Goal: Task Accomplishment & Management: Use online tool/utility

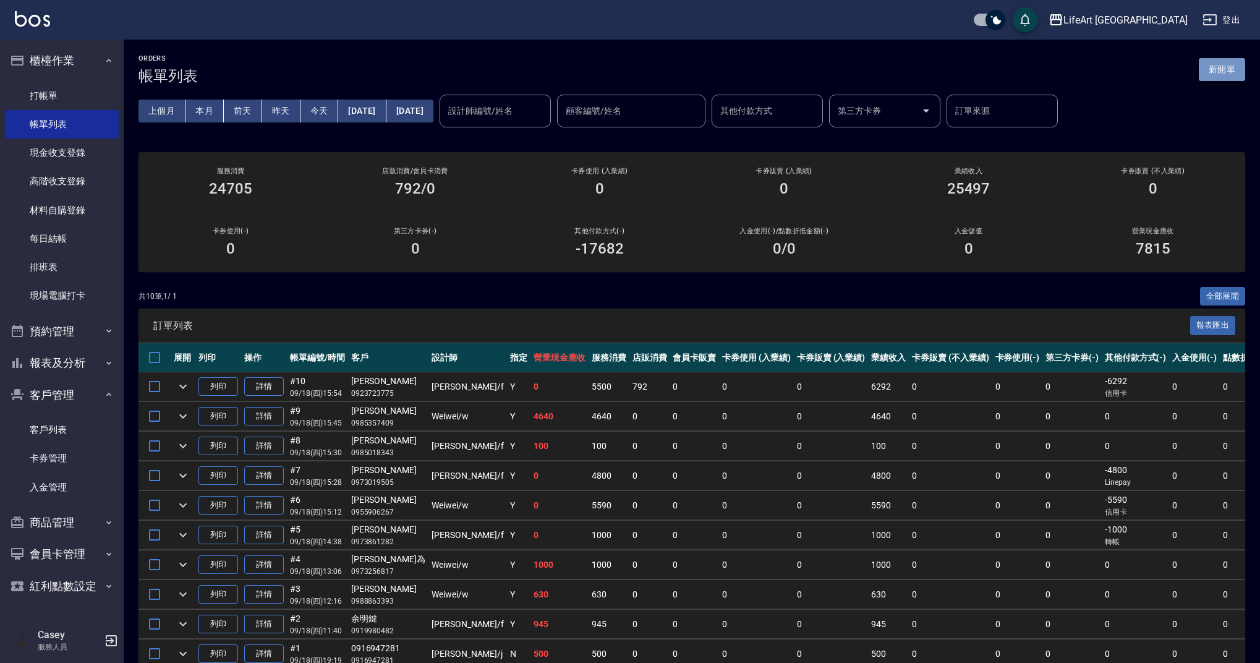
click at [1235, 63] on button "新開單" at bounding box center [1222, 69] width 46 height 23
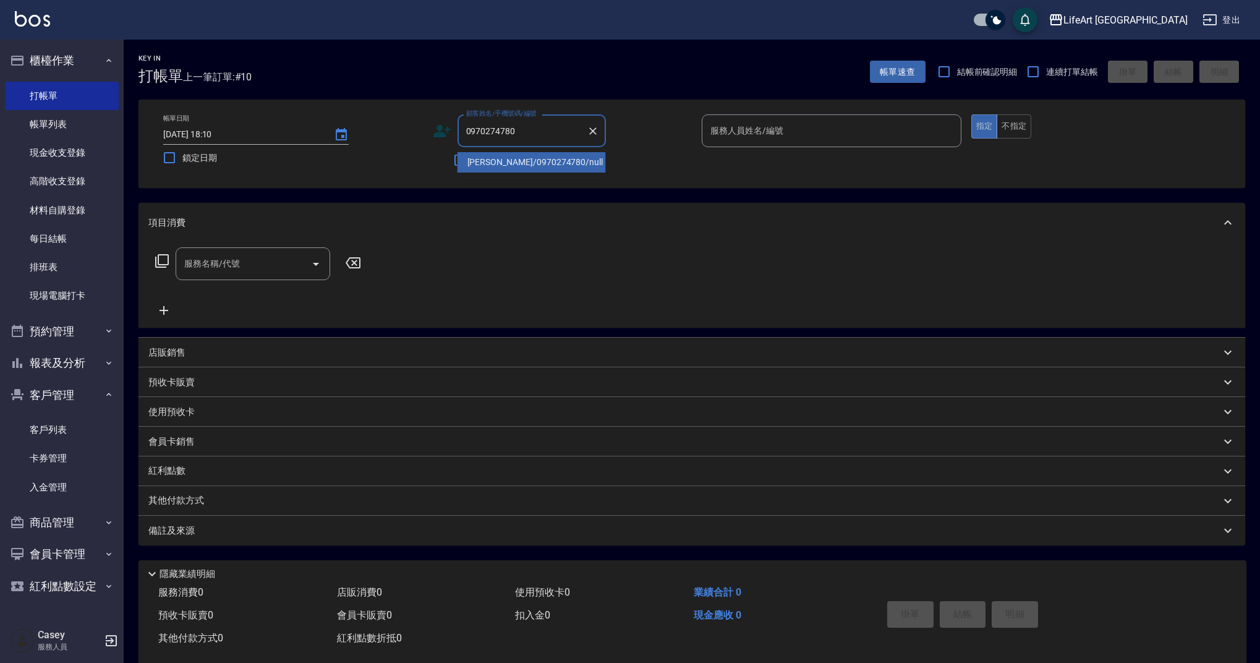
click at [542, 165] on li "林佩瑩/0970274780/null" at bounding box center [531, 162] width 148 height 20
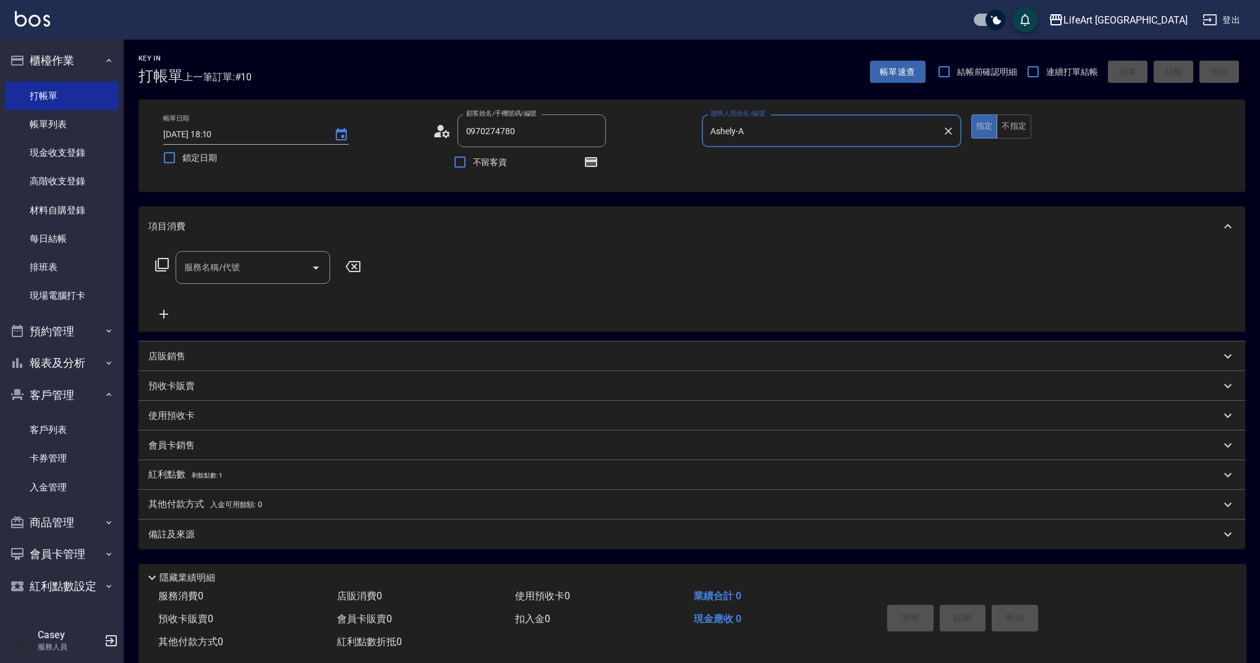
type input "林佩瑩/0970274780/null"
type input "Ashely-A"
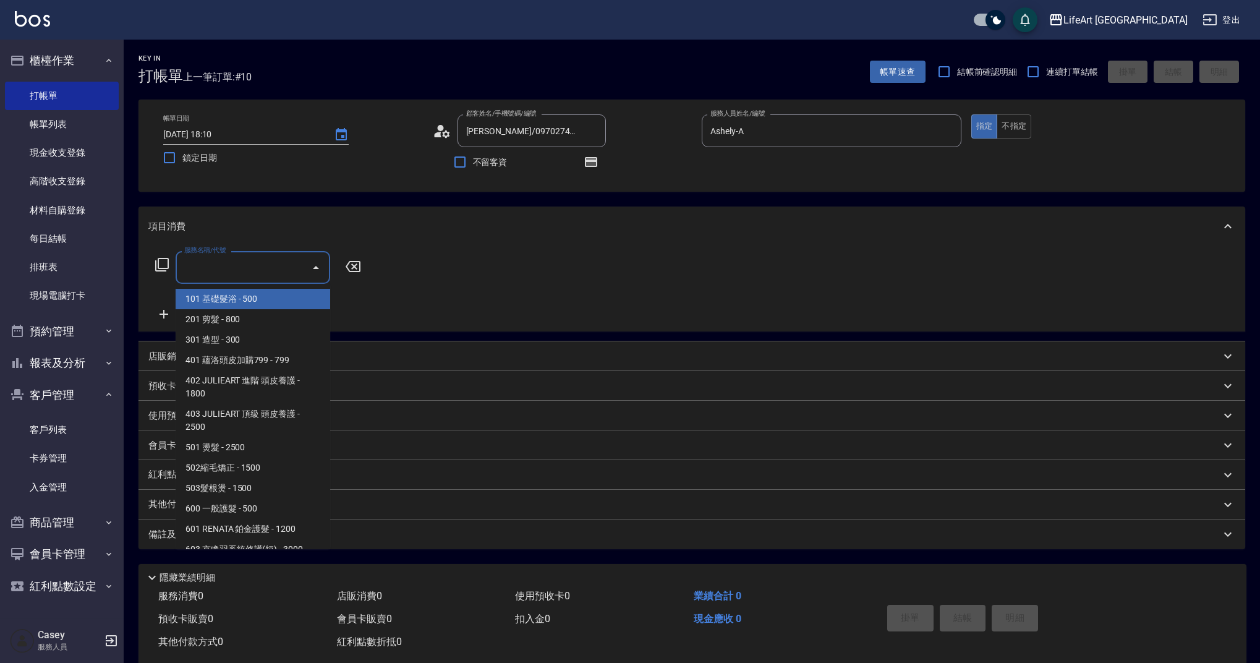
click at [252, 270] on input "服務名稱/代號" at bounding box center [243, 268] width 125 height 22
click at [259, 317] on span "201 剪髮 - 800" at bounding box center [253, 319] width 155 height 20
type input "201 剪髮(201)"
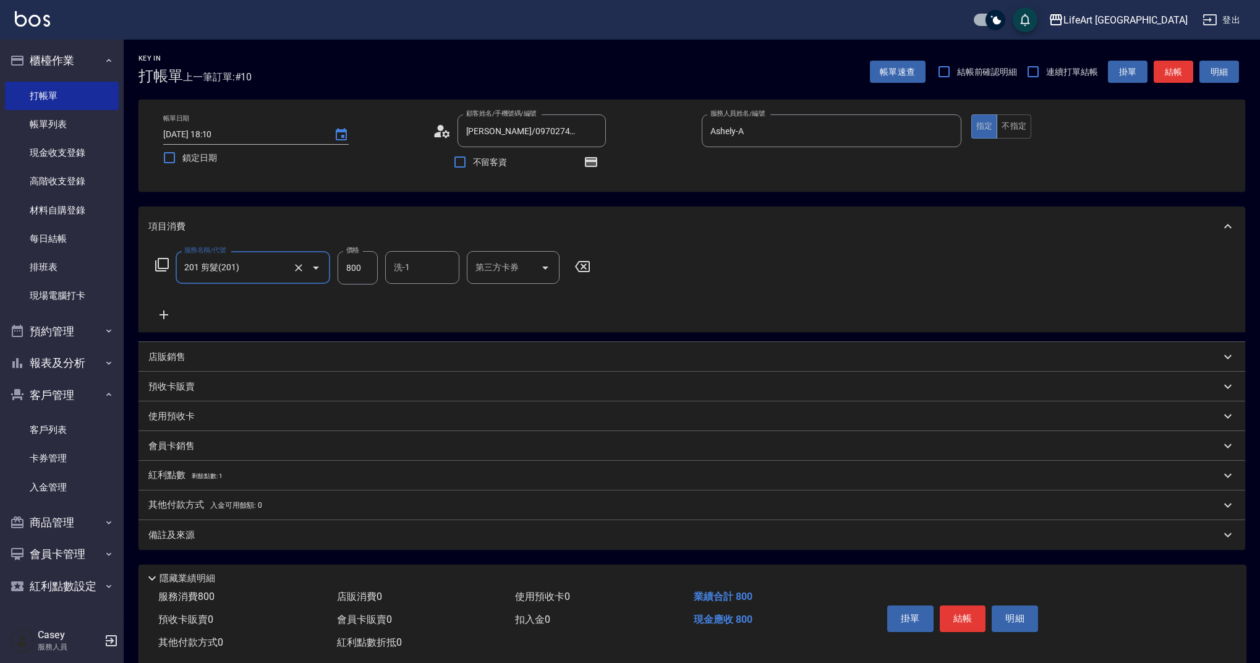
click at [363, 278] on input "800" at bounding box center [358, 267] width 40 height 33
type input "945"
click at [184, 482] on p "紅利點數 剩餘點數: 1" at bounding box center [185, 476] width 74 height 14
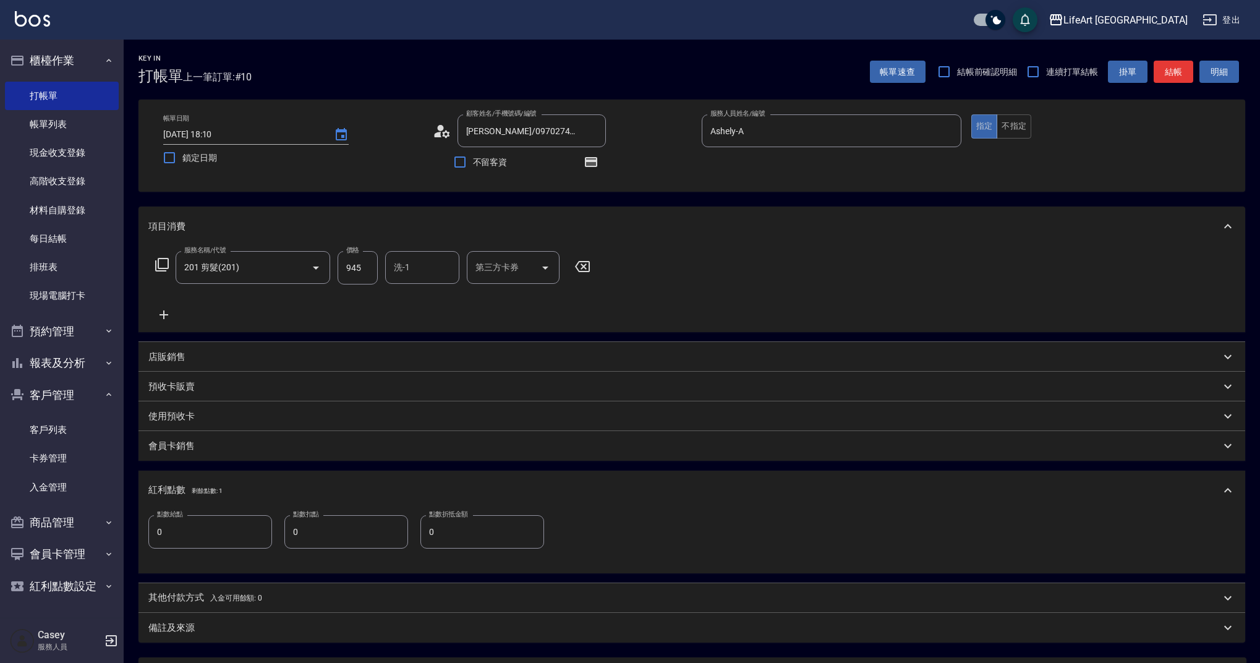
drag, startPoint x: 192, startPoint y: 516, endPoint x: 195, endPoint y: 523, distance: 7.8
click at [193, 516] on input "0" at bounding box center [210, 531] width 124 height 33
type input "1"
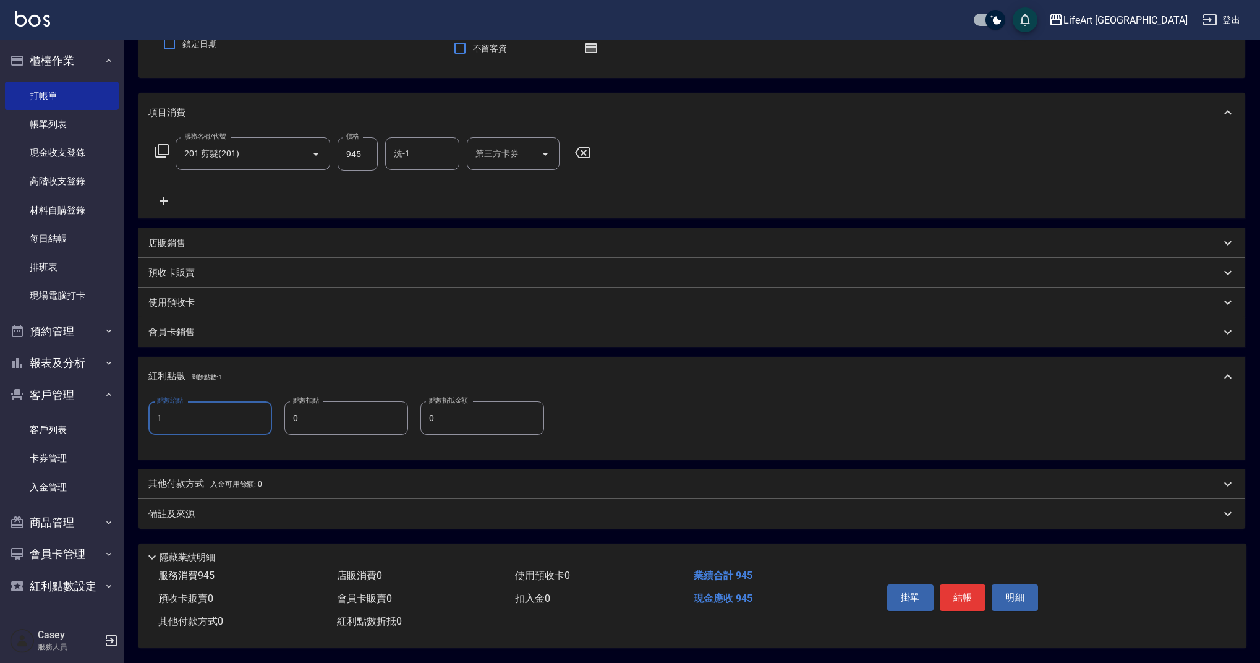
click at [209, 509] on div "備註及來源" at bounding box center [684, 514] width 1072 height 13
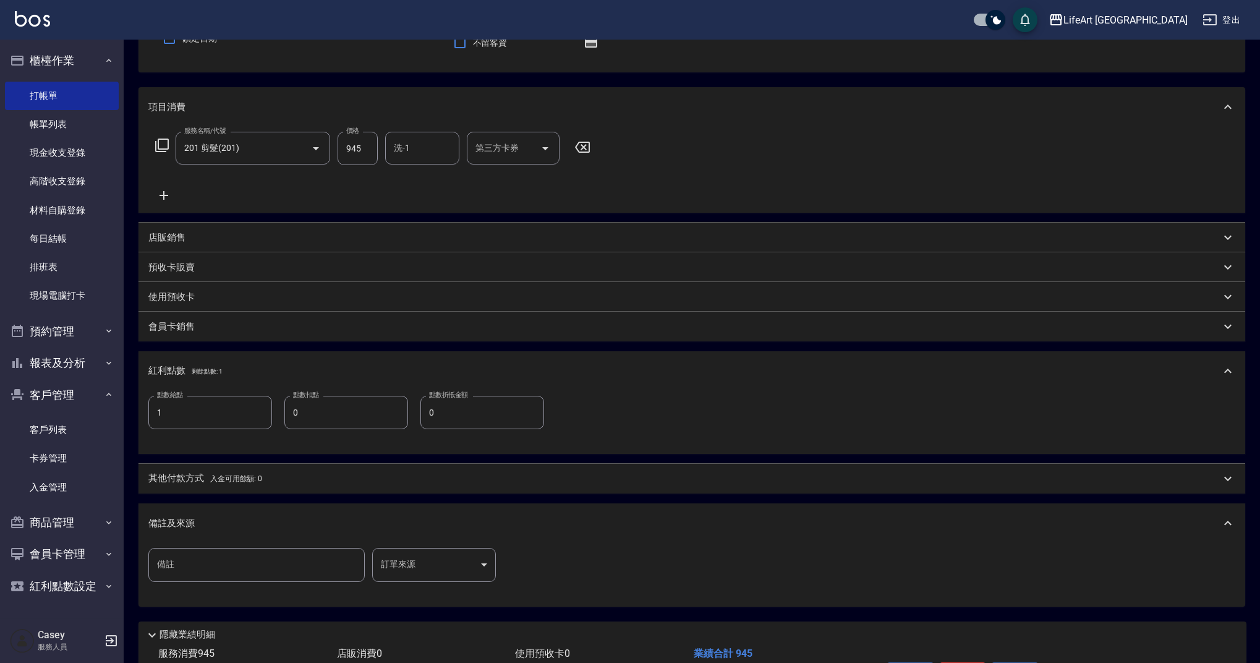
click at [403, 564] on body "LifeArt 蘆洲 登出 櫃檯作業 打帳單 帳單列表 現金收支登錄 高階收支登錄 材料自購登錄 每日結帳 排班表 現場電腦打卡 預約管理 預約管理 單日預約…" at bounding box center [630, 311] width 1260 height 860
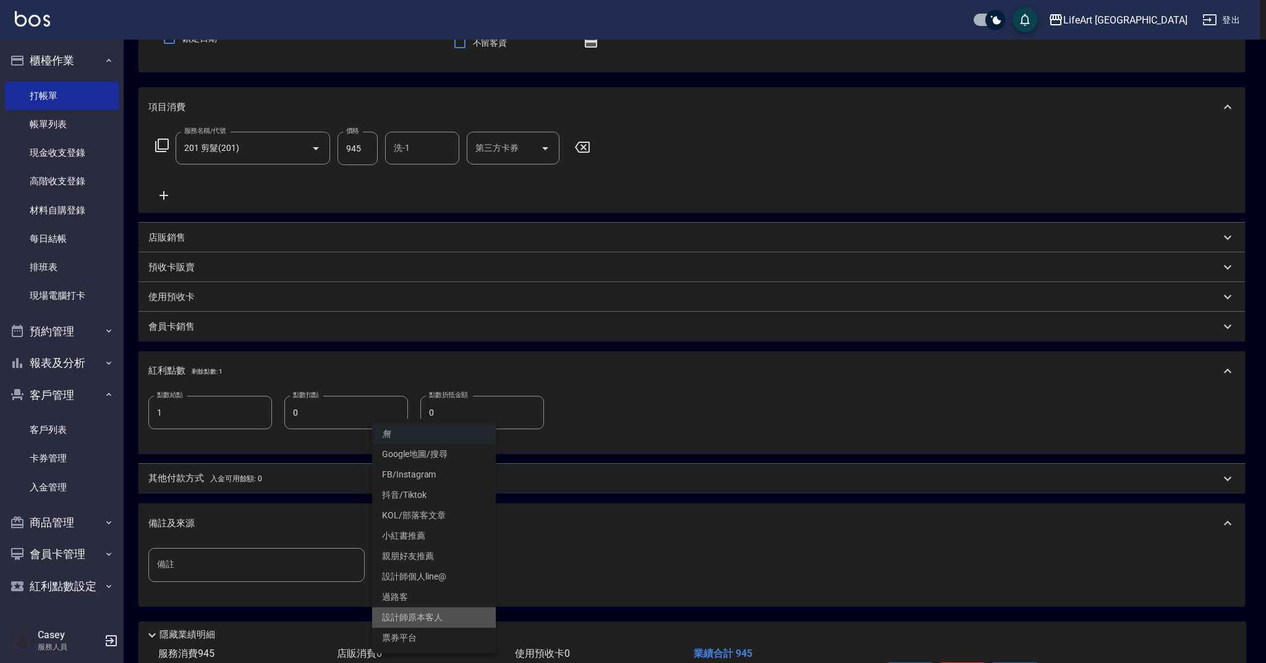
click at [429, 619] on li "設計師原本客人" at bounding box center [434, 617] width 124 height 20
type input "設計師原本客人"
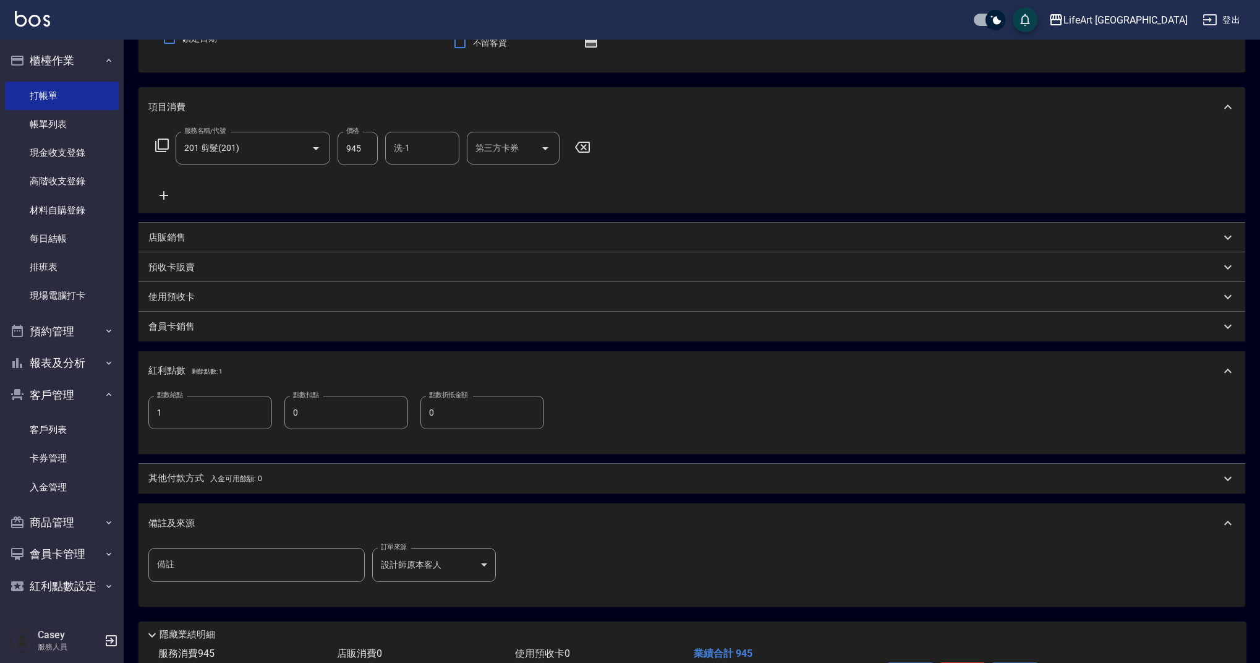
click at [212, 471] on div "其他付款方式 入金可用餘額: 0" at bounding box center [691, 479] width 1107 height 30
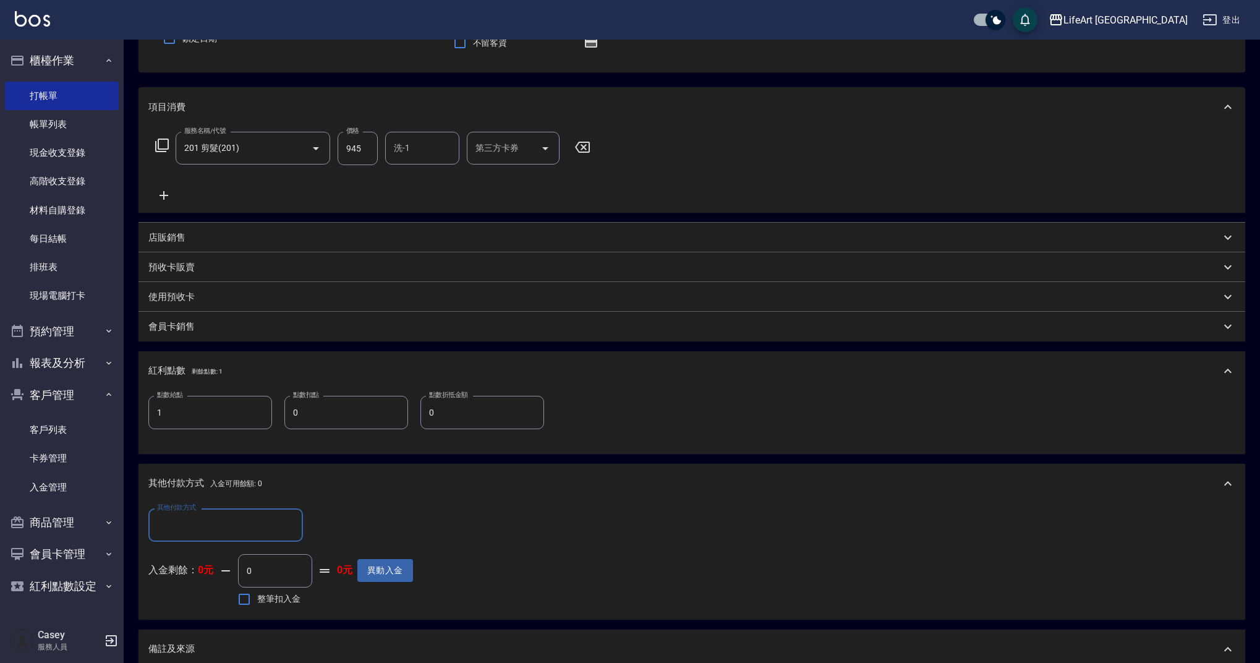
click at [172, 525] on input "其他付款方式" at bounding box center [225, 525] width 143 height 22
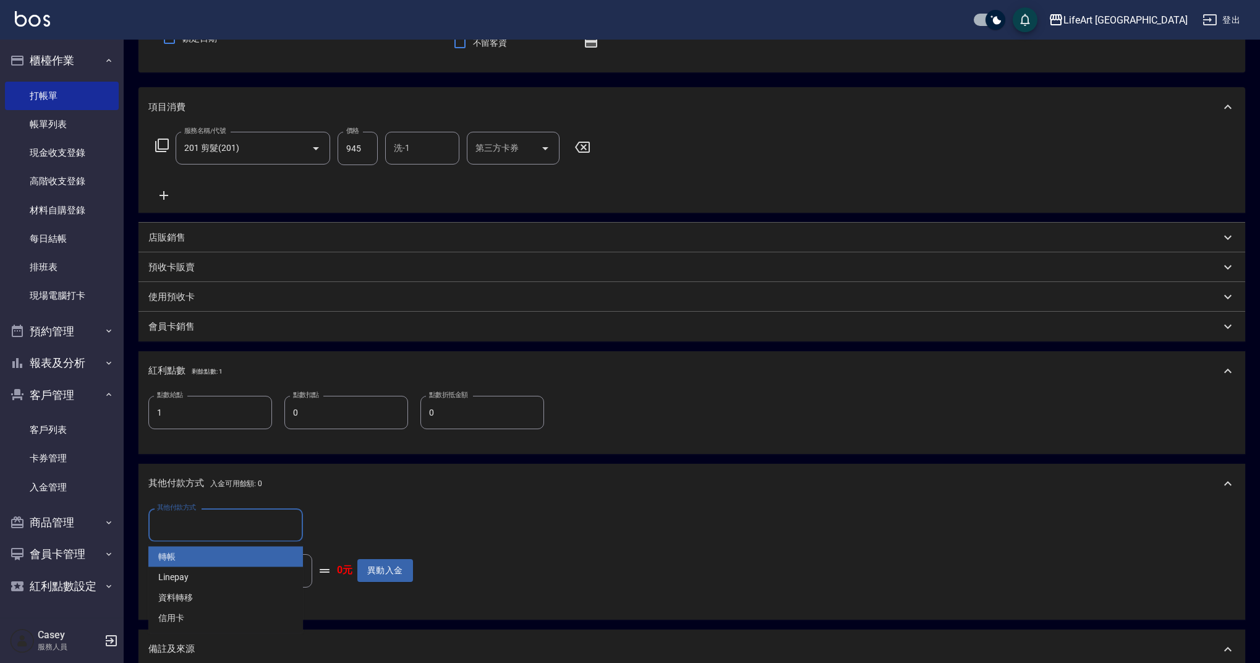
click at [189, 553] on span "轉帳" at bounding box center [225, 557] width 155 height 20
type input "轉帳"
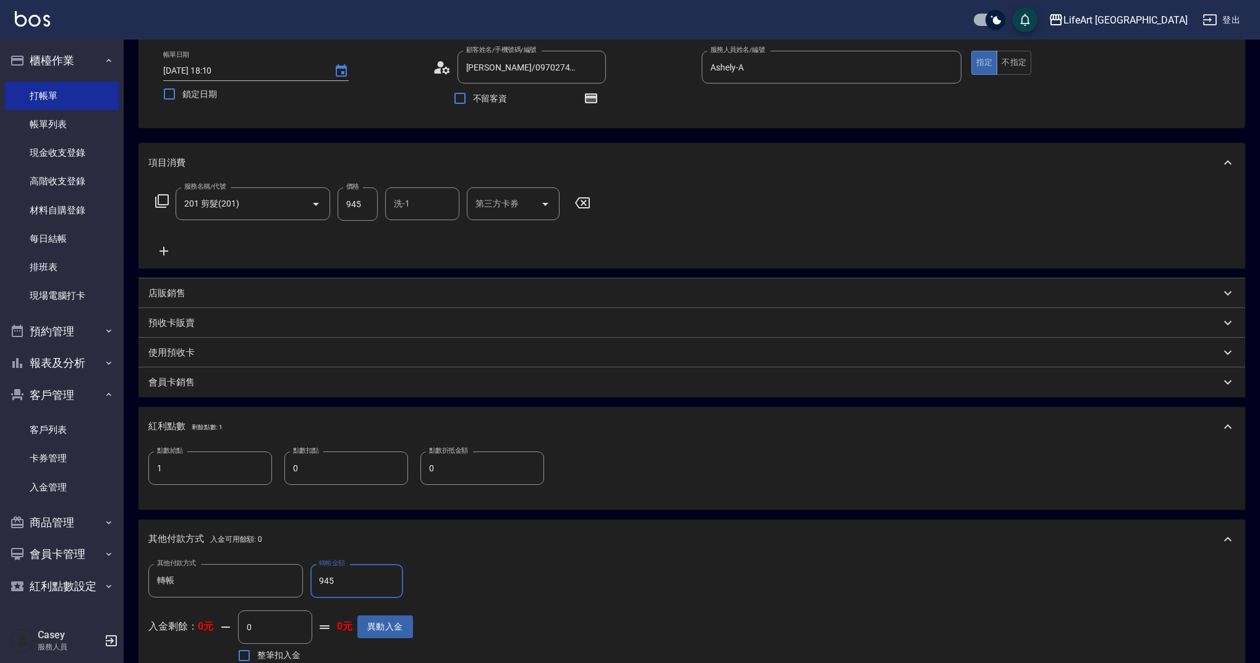
scroll to position [14, 0]
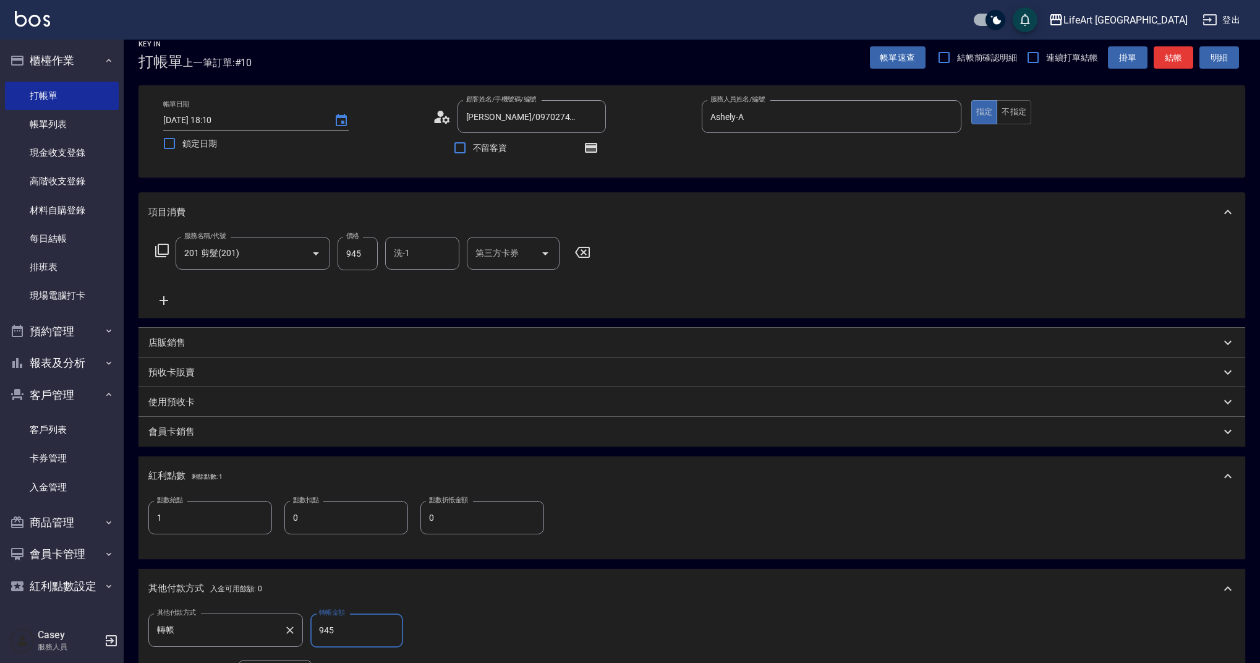
type input "945"
click at [268, 639] on input "轉帳" at bounding box center [216, 630] width 125 height 22
click at [292, 638] on button "Clear" at bounding box center [289, 629] width 17 height 17
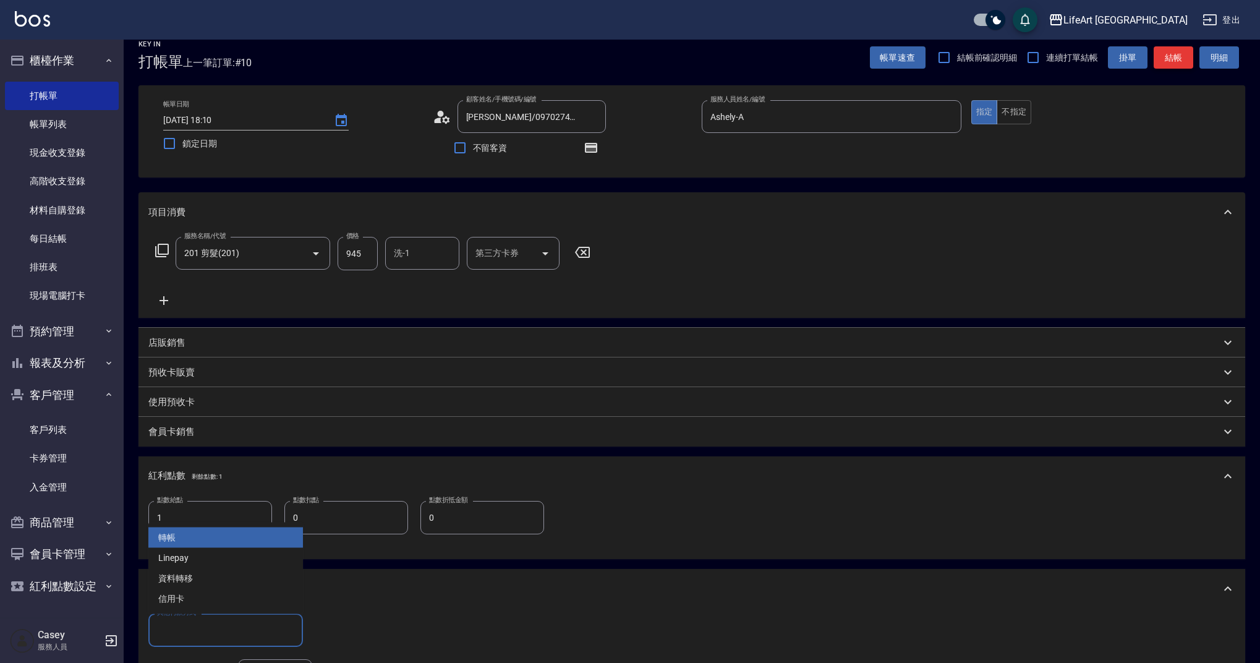
click at [1175, 58] on button "結帳" at bounding box center [1174, 57] width 40 height 23
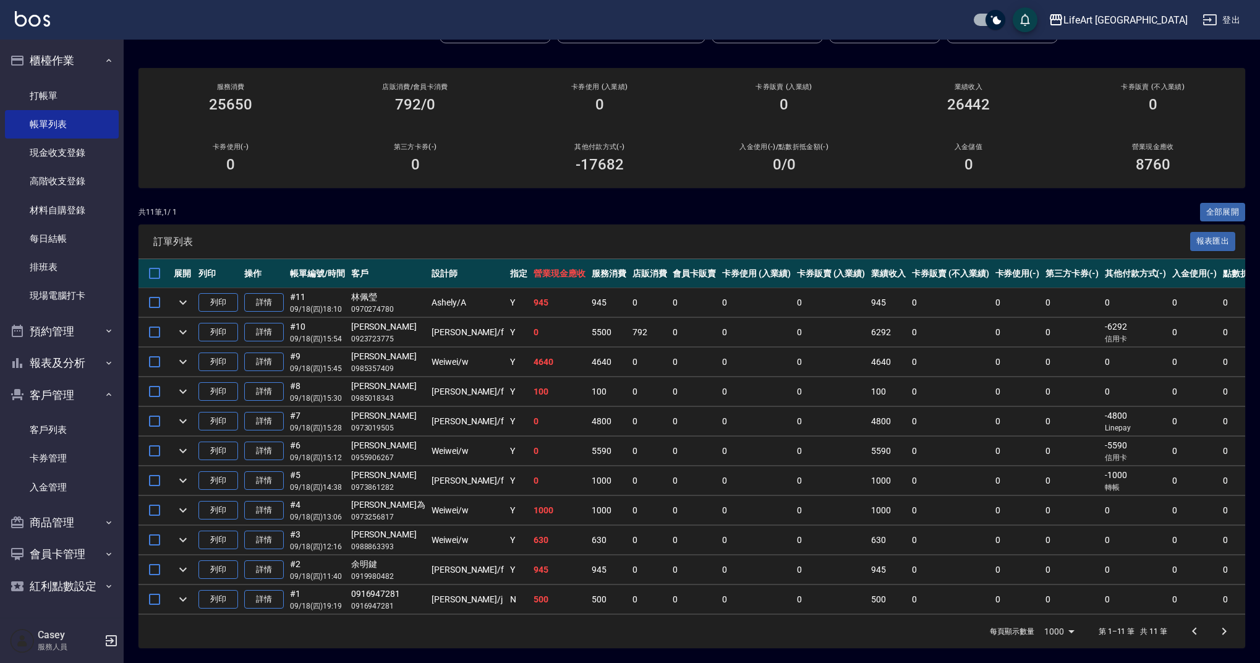
scroll to position [92, 0]
click at [76, 245] on link "每日結帳" at bounding box center [62, 238] width 114 height 28
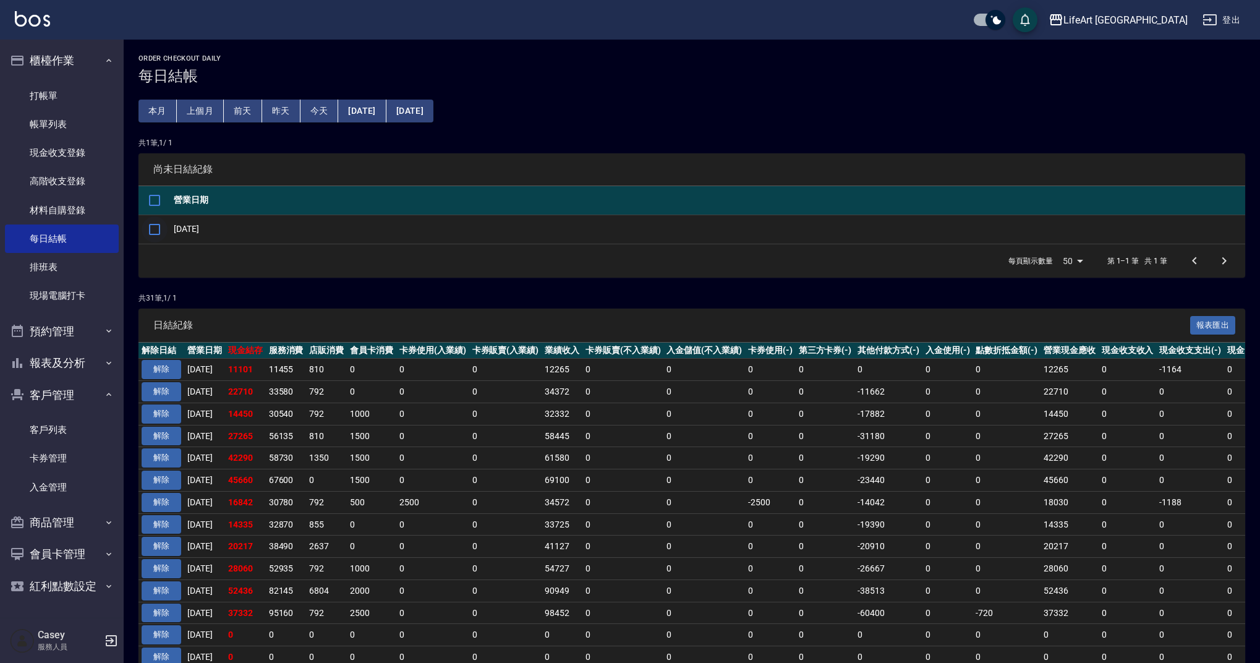
click at [156, 225] on input "checkbox" at bounding box center [155, 229] width 26 height 26
checkbox input "true"
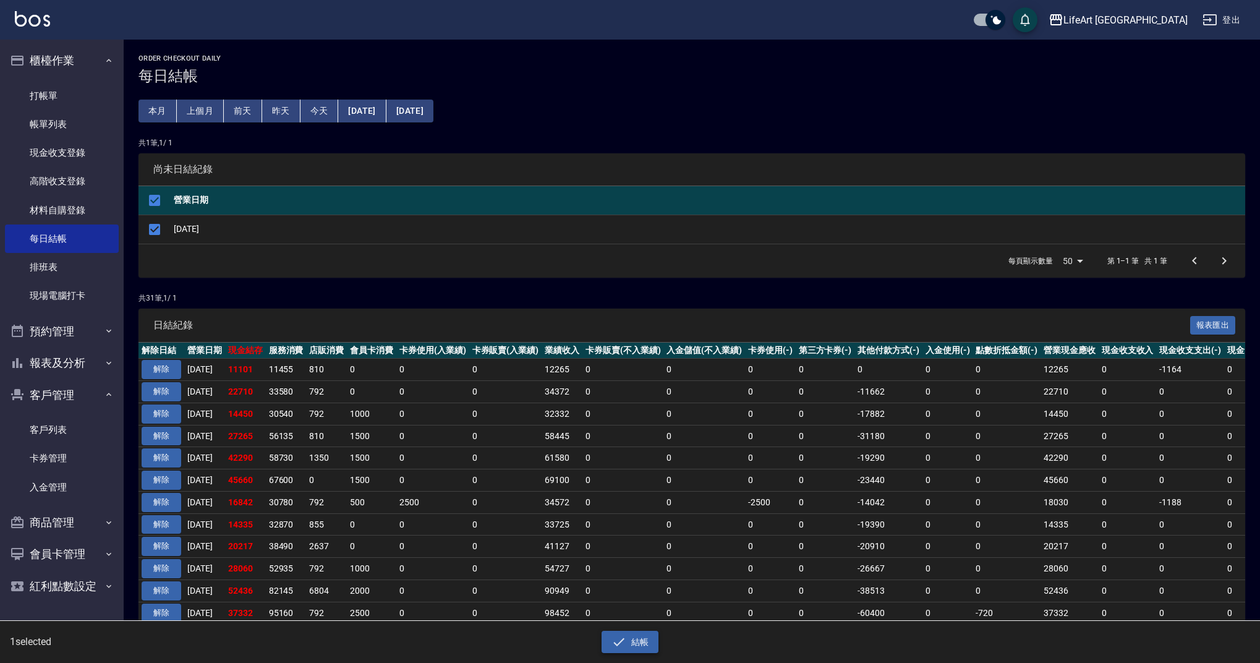
click at [631, 647] on button "結帳" at bounding box center [630, 642] width 57 height 23
click at [583, 50] on button "確定" at bounding box center [586, 49] width 40 height 19
checkbox input "false"
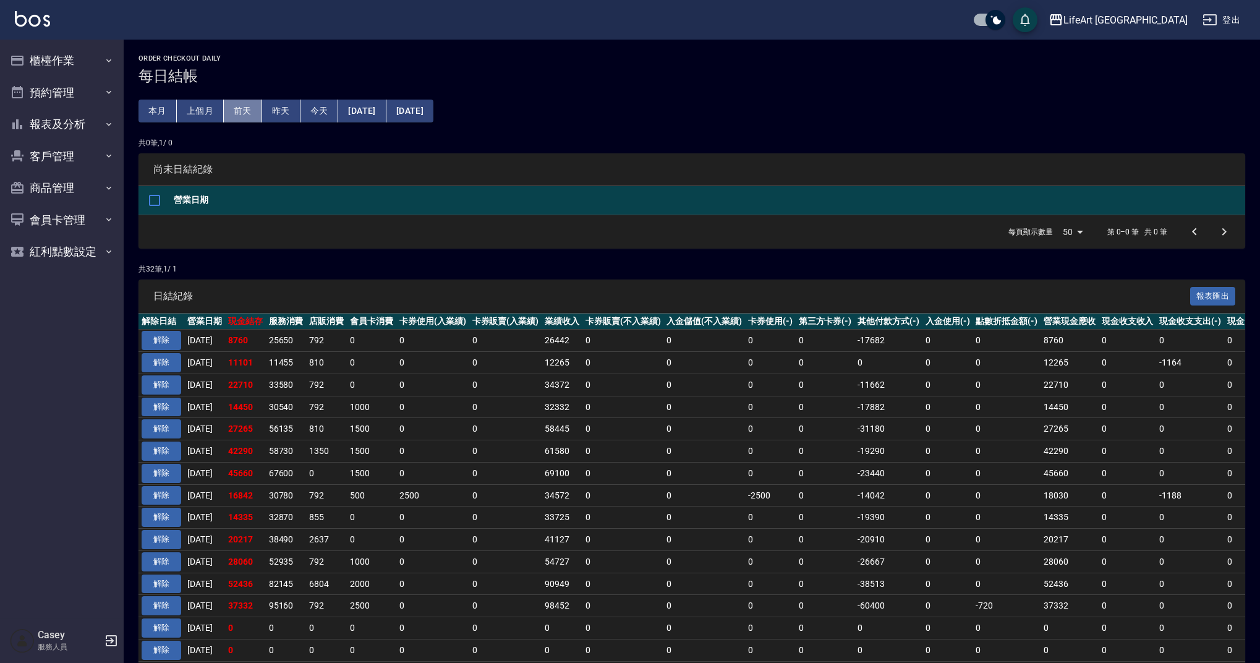
click at [244, 107] on button "前天" at bounding box center [243, 111] width 38 height 23
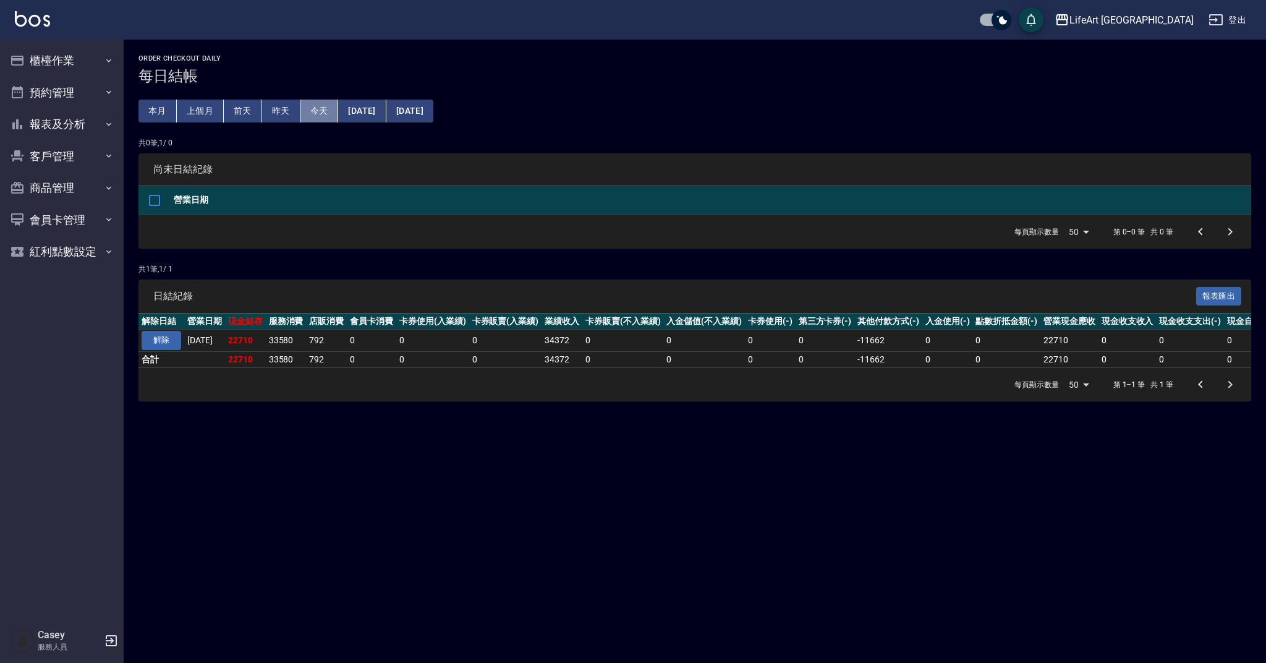
click at [318, 109] on button "今天" at bounding box center [319, 111] width 38 height 23
click at [80, 56] on button "櫃檯作業" at bounding box center [62, 61] width 114 height 32
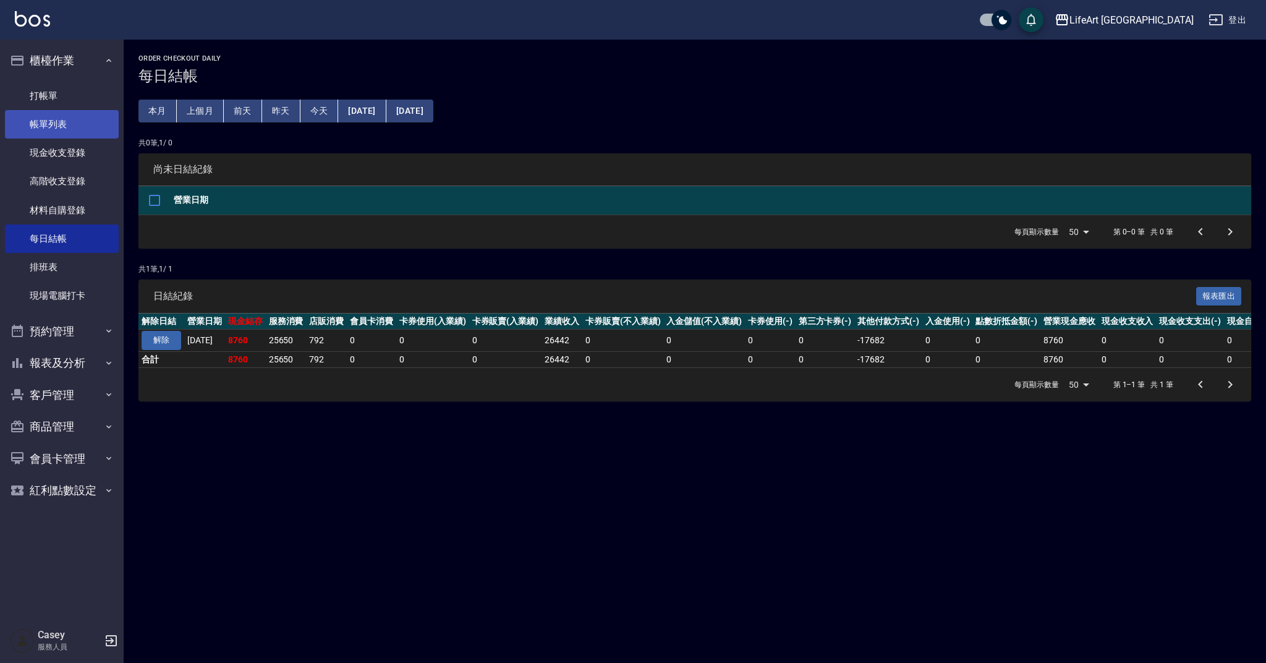
click at [77, 115] on link "帳單列表" at bounding box center [62, 124] width 114 height 28
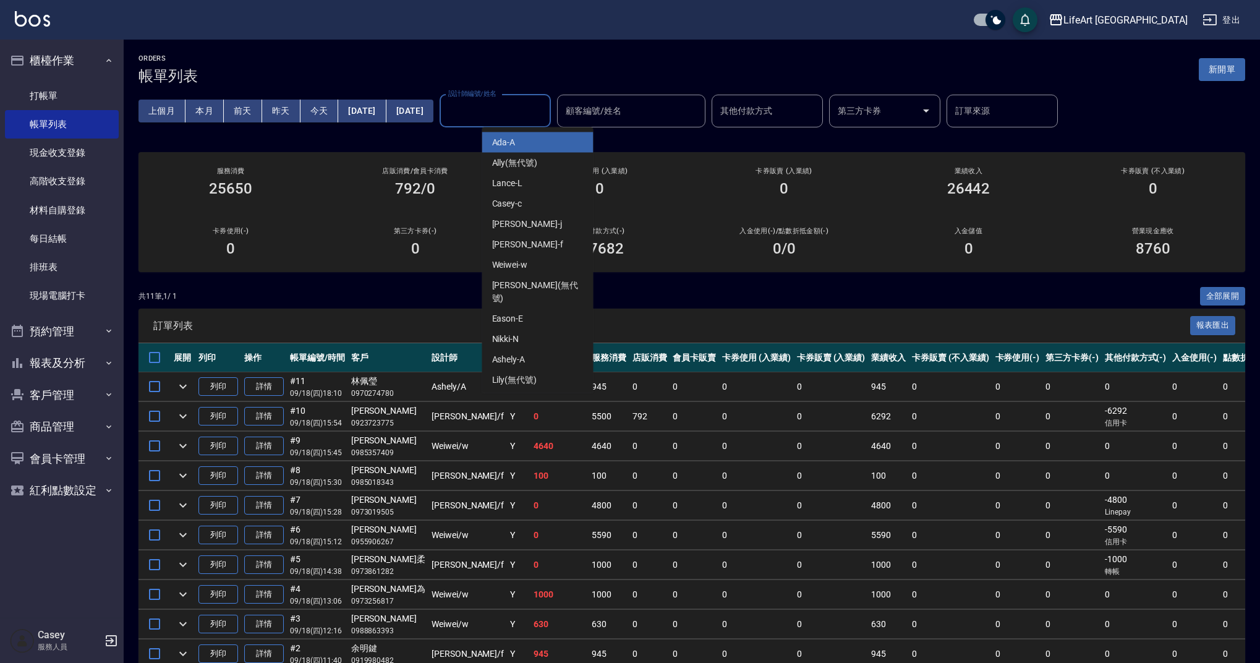
click at [545, 111] on input "設計師編號/姓名" at bounding box center [495, 111] width 100 height 22
click at [535, 223] on div "[PERSON_NAME]" at bounding box center [537, 224] width 111 height 20
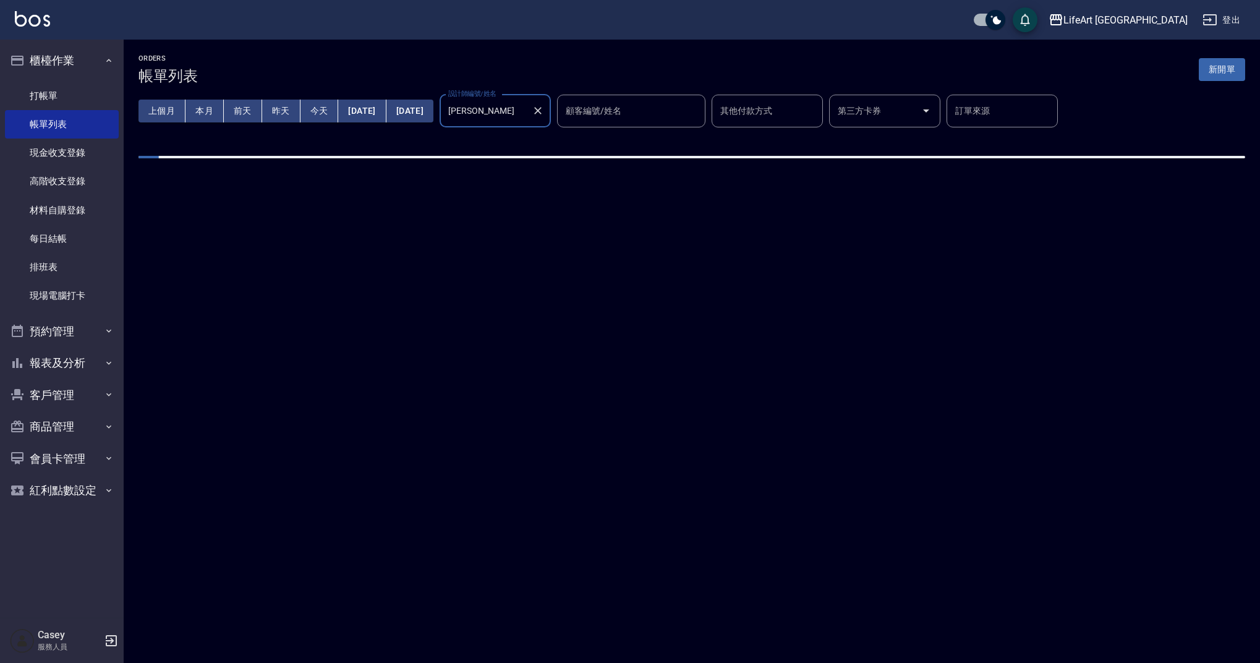
type input "[PERSON_NAME]"
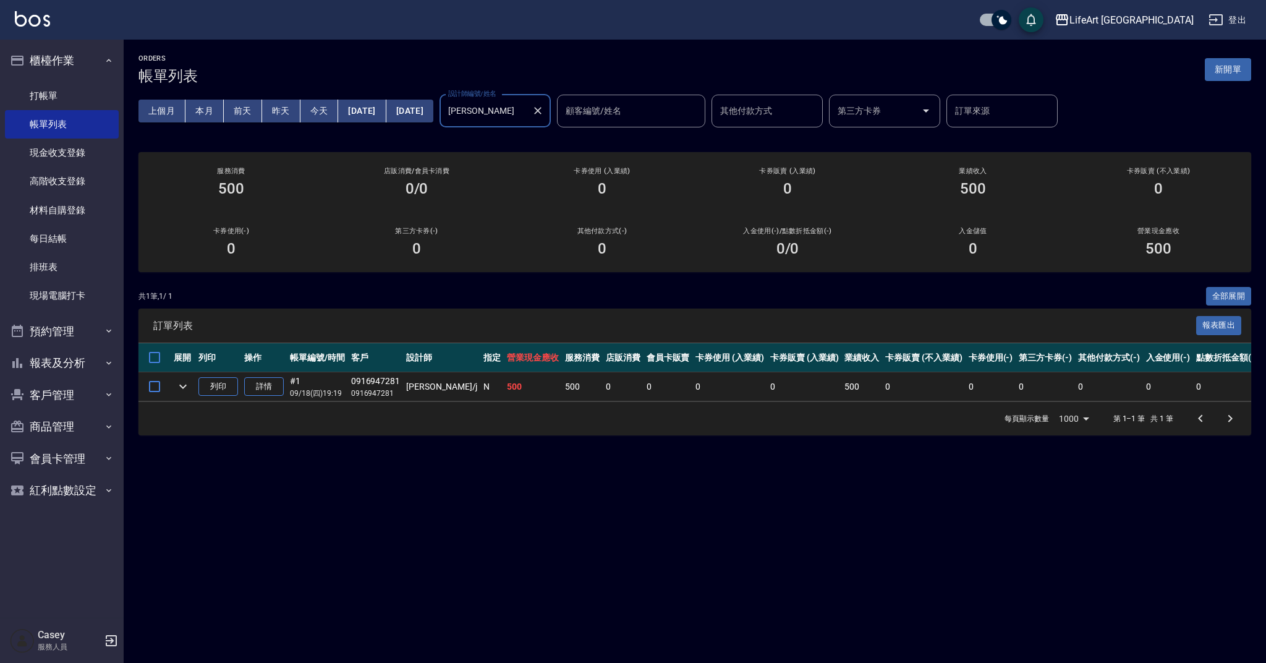
click at [544, 109] on icon "Clear" at bounding box center [538, 110] width 12 height 12
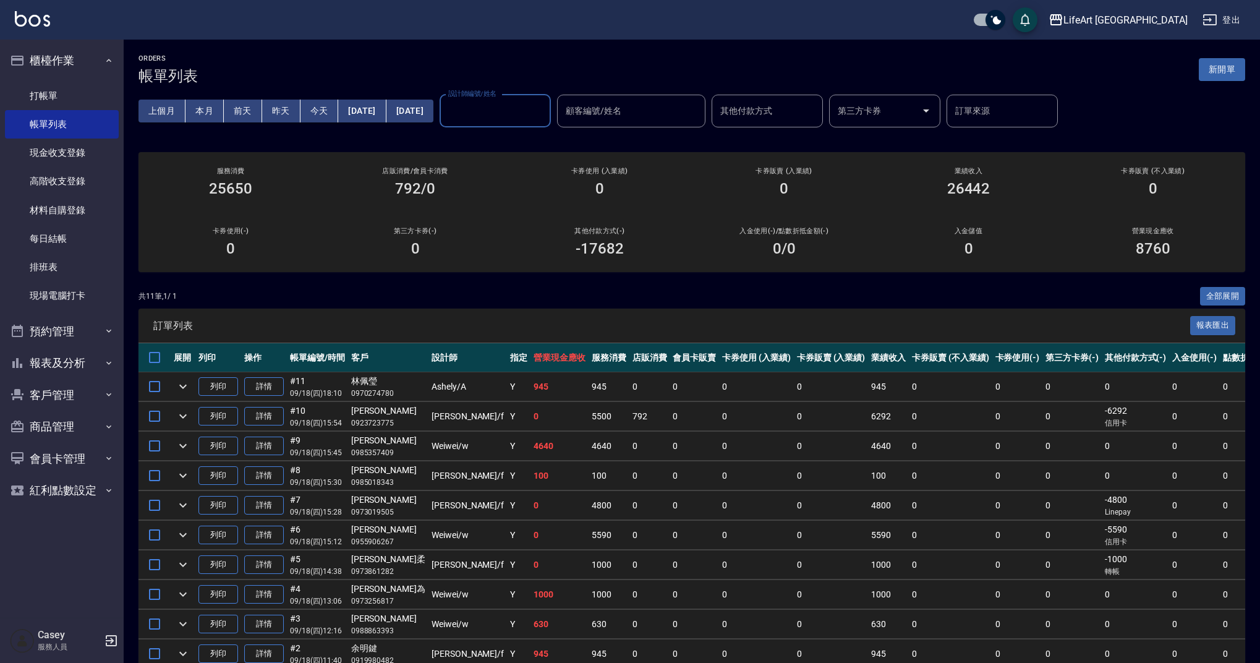
click at [545, 113] on input "設計師編號/姓名" at bounding box center [495, 111] width 100 height 22
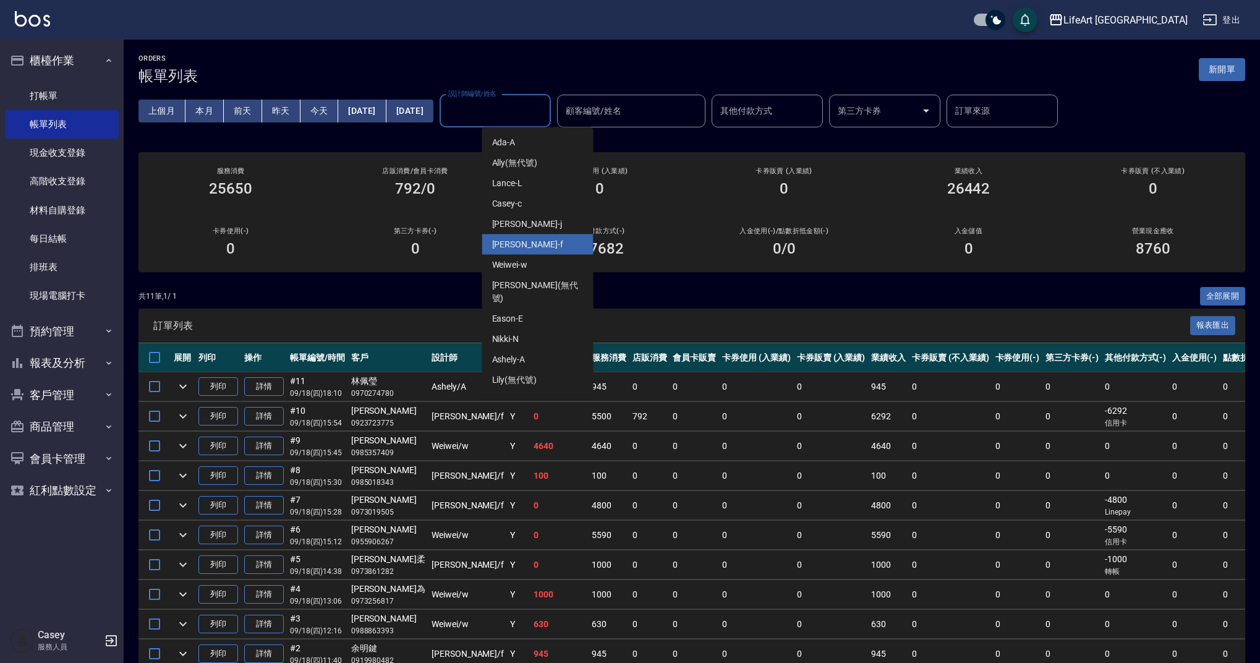
click at [526, 247] on div "Finney -f" at bounding box center [537, 244] width 111 height 20
type input "Finney-f"
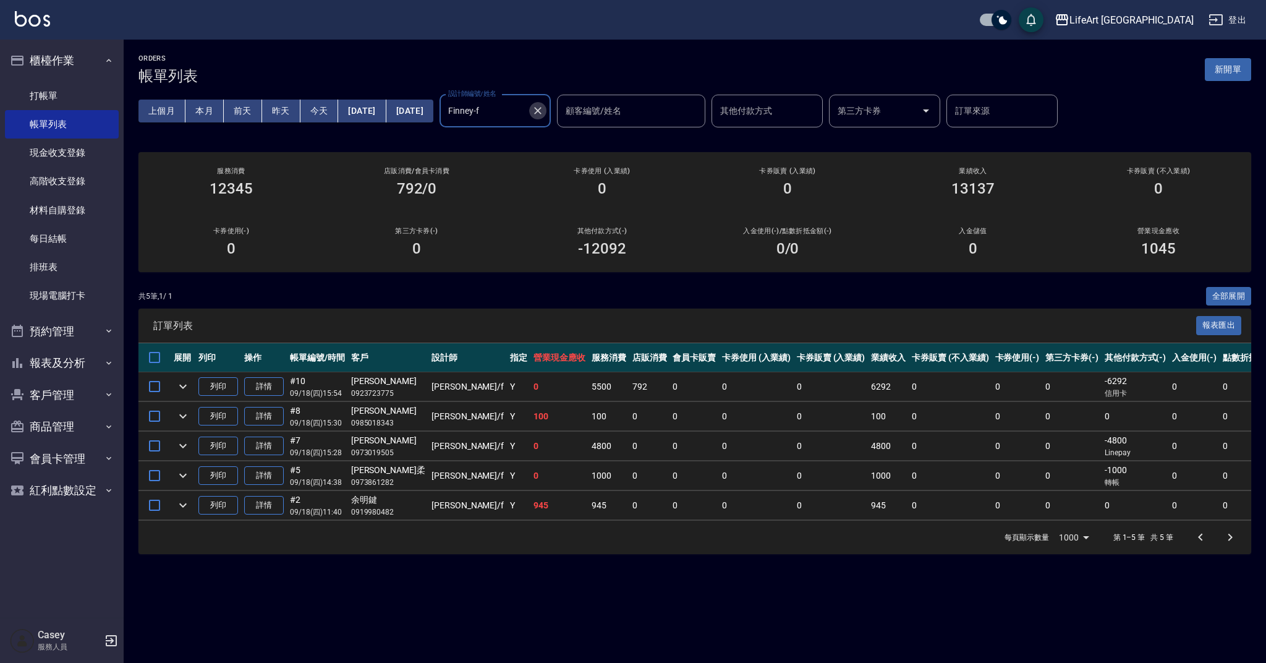
click at [544, 106] on icon "Clear" at bounding box center [538, 110] width 12 height 12
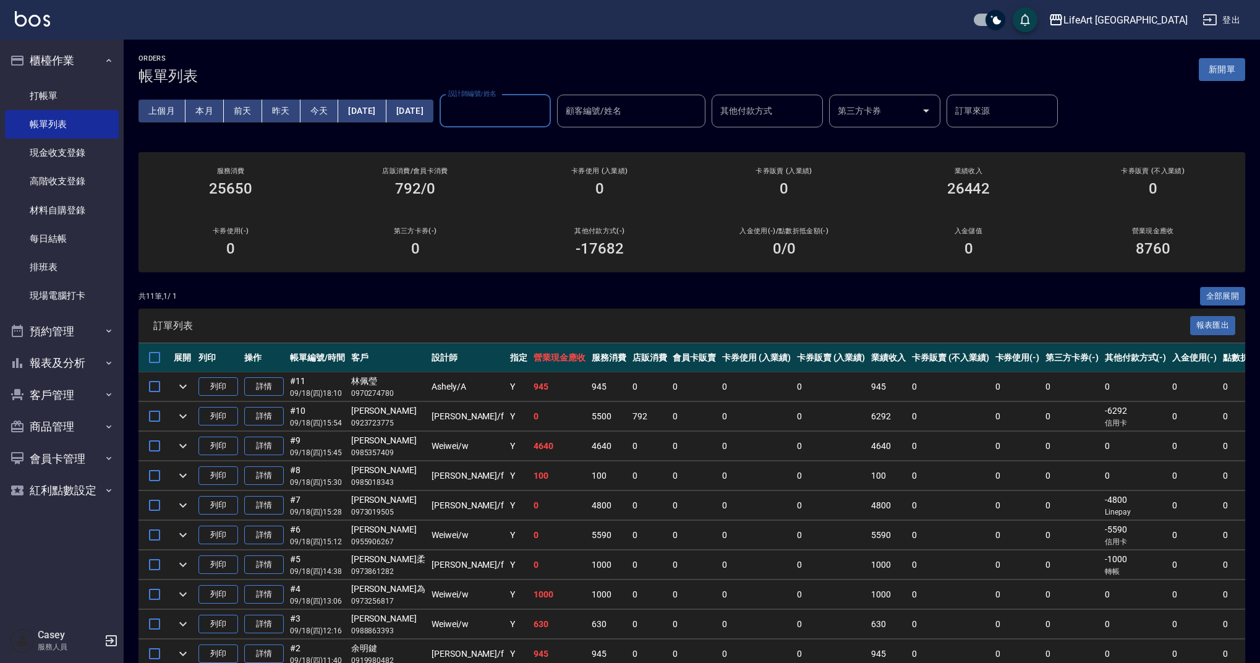
click at [545, 114] on input "設計師編號/姓名" at bounding box center [495, 111] width 100 height 22
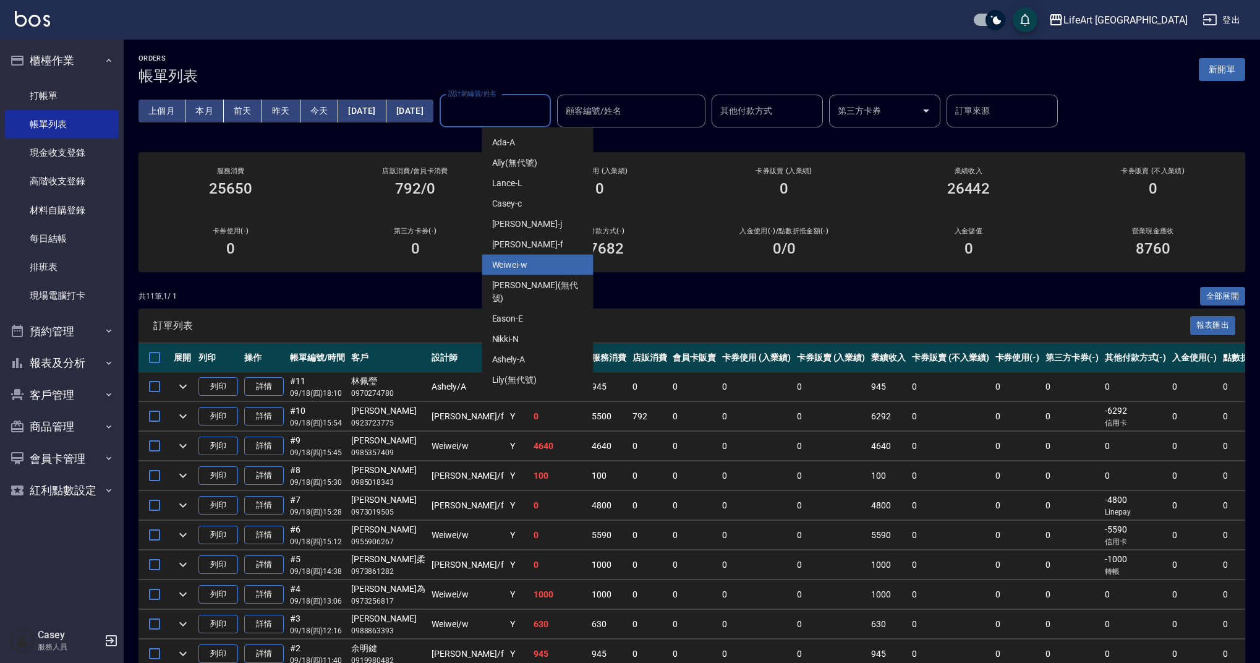
click at [529, 266] on div "Weiwei -w" at bounding box center [537, 265] width 111 height 20
type input "Weiwei-w"
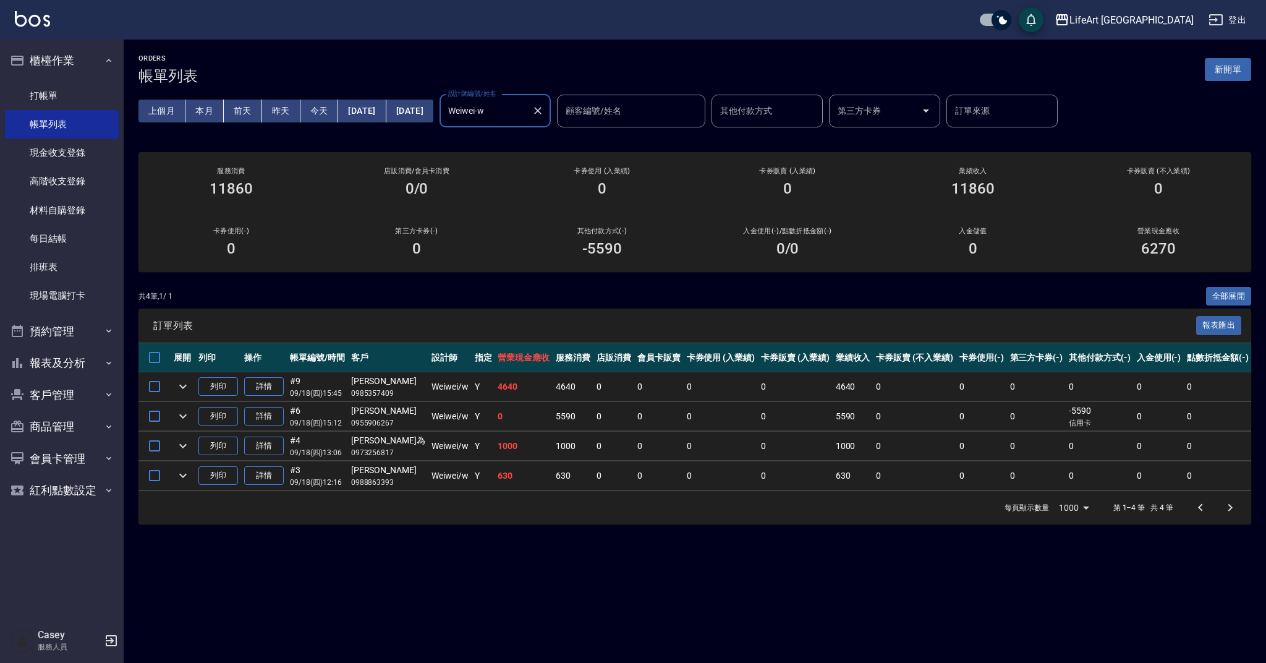
click at [544, 116] on icon "Clear" at bounding box center [538, 110] width 12 height 12
